Goal: Task Accomplishment & Management: Use online tool/utility

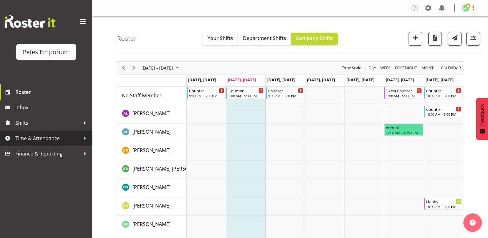
click at [69, 138] on span "Time & Attendance" at bounding box center [47, 138] width 65 height 9
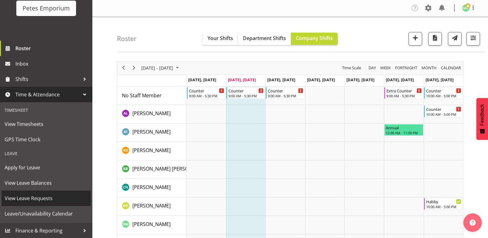
scroll to position [44, 0]
click at [58, 200] on span "View Leave Requests" at bounding box center [46, 197] width 83 height 9
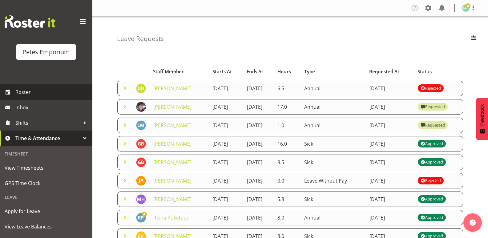
click at [25, 96] on span "Roster" at bounding box center [52, 91] width 74 height 9
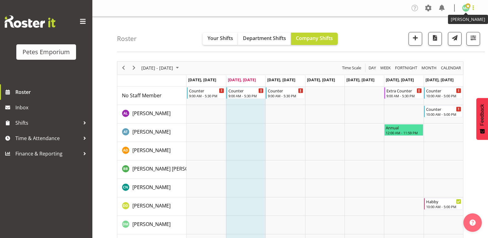
click at [470, 8] on span at bounding box center [473, 7] width 7 height 7
click at [274, 136] on td "Timeline Week of October 7, 2025" at bounding box center [285, 133] width 39 height 18
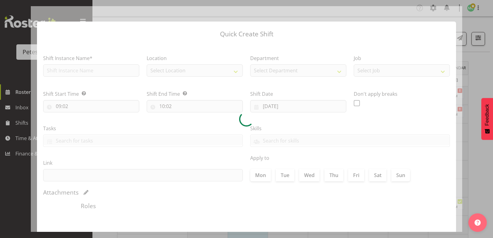
type input "08/10/2025"
checkbox input "true"
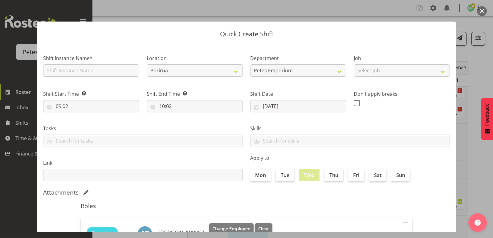
click at [480, 14] on button "button" at bounding box center [482, 11] width 10 height 10
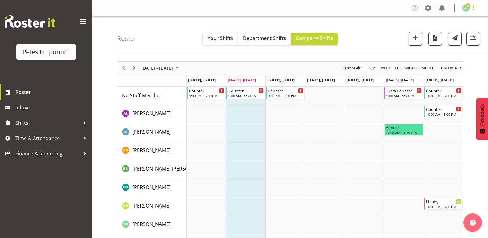
click at [475, 5] on span at bounding box center [473, 7] width 7 height 7
click at [454, 30] on link "Log Out" at bounding box center [447, 32] width 59 height 11
